Goal: Communication & Community: Participate in discussion

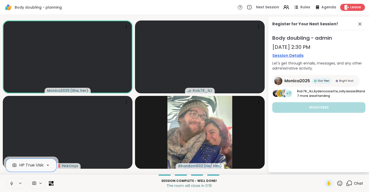
click at [7, 179] on button at bounding box center [11, 183] width 10 height 11
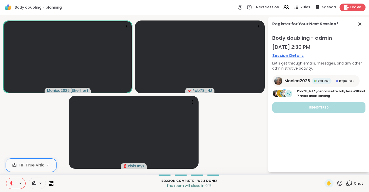
click at [348, 6] on icon at bounding box center [346, 7] width 5 height 5
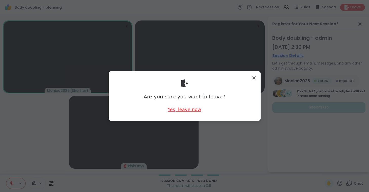
click at [176, 108] on div "Yes, leave now" at bounding box center [184, 109] width 33 height 6
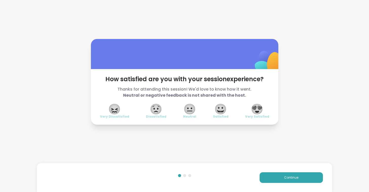
click at [261, 105] on span "😍" at bounding box center [257, 109] width 13 height 9
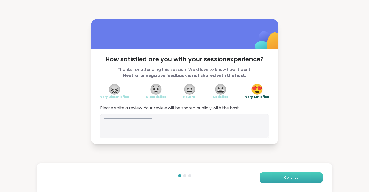
click at [291, 179] on span "Continue" at bounding box center [291, 177] width 14 height 5
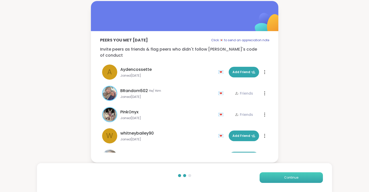
click at [291, 179] on span "Continue" at bounding box center [291, 177] width 14 height 5
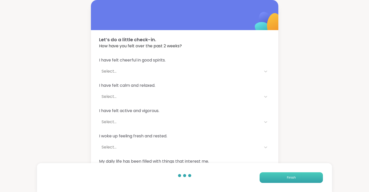
click at [291, 179] on span "Finish" at bounding box center [291, 177] width 9 height 5
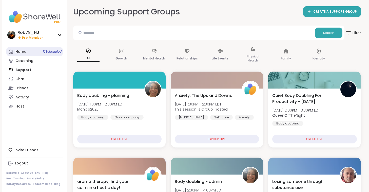
click at [37, 53] on link "Home 12 Scheduled" at bounding box center [34, 51] width 56 height 9
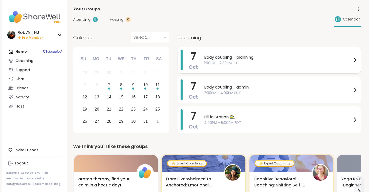
click at [214, 62] on span "1:00PM - 2:30PM EDT" at bounding box center [278, 63] width 148 height 5
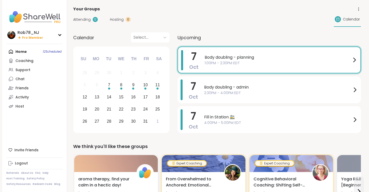
click at [190, 19] on div "Attending 12 Hosting 0 Calendar" at bounding box center [217, 19] width 288 height 15
click at [207, 88] on span "Body doubling - admin" at bounding box center [278, 87] width 148 height 6
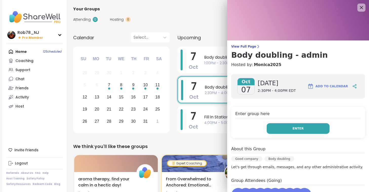
click at [279, 127] on button "Enter" at bounding box center [298, 128] width 63 height 11
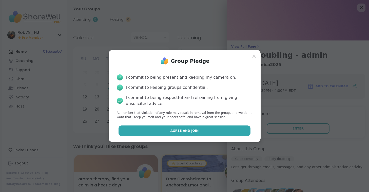
click at [192, 130] on span "Agree and Join" at bounding box center [184, 131] width 28 height 5
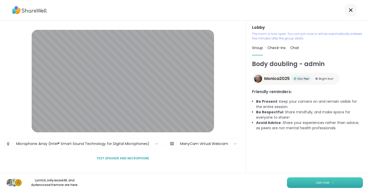
click at [312, 185] on button "Join now" at bounding box center [325, 183] width 76 height 11
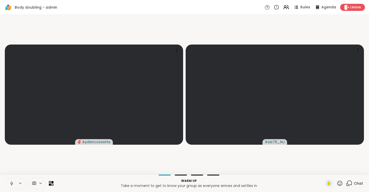
click at [15, 184] on button at bounding box center [11, 183] width 10 height 11
click at [40, 182] on icon at bounding box center [40, 183] width 4 height 4
click at [39, 164] on div "ManyCam Virtual Webcam" at bounding box center [46, 165] width 54 height 6
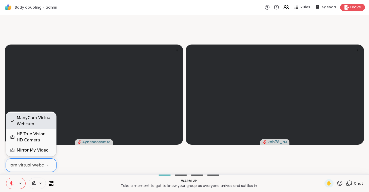
click at [42, 128] on div "ManyCam Virtual Webcam" at bounding box center [31, 121] width 50 height 16
click at [39, 164] on div "ManyCam Virtual Webcam" at bounding box center [46, 165] width 54 height 6
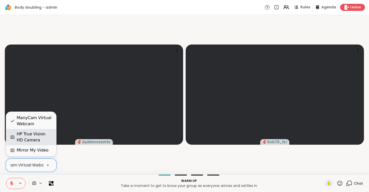
click at [38, 137] on div "HP True Vision HD Camera" at bounding box center [34, 137] width 35 height 12
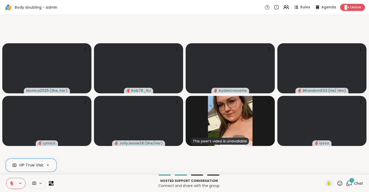
click at [11, 181] on button at bounding box center [11, 183] width 10 height 11
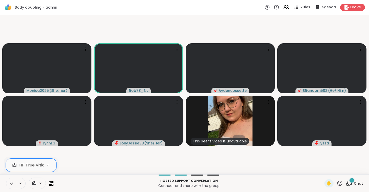
click at [10, 179] on button at bounding box center [11, 183] width 10 height 11
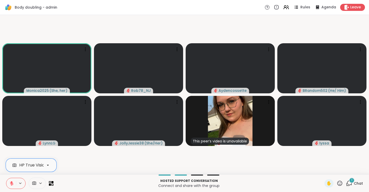
click at [10, 179] on button at bounding box center [11, 183] width 10 height 11
click at [9, 186] on button at bounding box center [11, 183] width 10 height 11
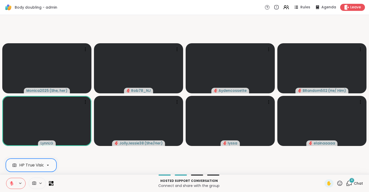
click at [41, 168] on div "HP True Vision HD Camera" at bounding box center [45, 165] width 52 height 6
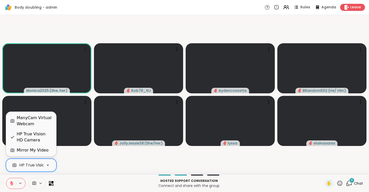
click at [31, 120] on div "ManyCam Virtual Webcam" at bounding box center [34, 121] width 35 height 12
click at [44, 165] on div at bounding box center [48, 165] width 9 height 9
click at [39, 139] on div "HP True Vision HD Camera" at bounding box center [34, 137] width 35 height 12
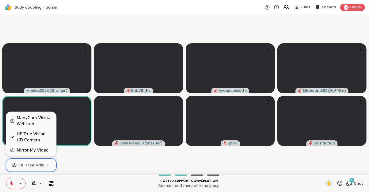
click at [47, 166] on icon at bounding box center [48, 165] width 5 height 5
click at [33, 153] on div "Mirror My Video" at bounding box center [33, 150] width 32 height 6
click at [37, 163] on div "HP True Vision HD Camera" at bounding box center [25, 165] width 52 height 6
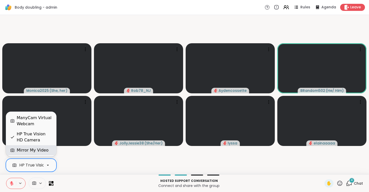
click at [34, 152] on div "Mirror My Video" at bounding box center [33, 150] width 32 height 6
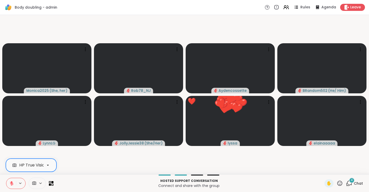
click at [37, 182] on span at bounding box center [34, 183] width 10 height 5
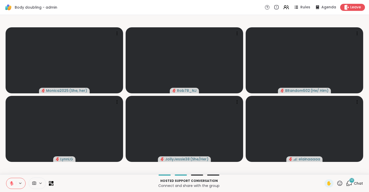
click at [13, 184] on icon at bounding box center [11, 183] width 5 height 5
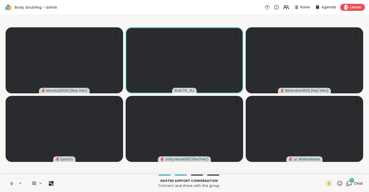
click at [13, 184] on icon at bounding box center [11, 184] width 3 height 2
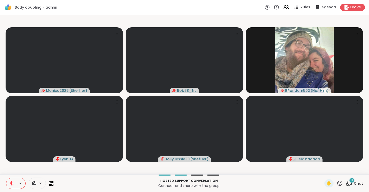
click at [11, 183] on icon at bounding box center [12, 184] width 4 height 4
